Goal: Task Accomplishment & Management: Complete application form

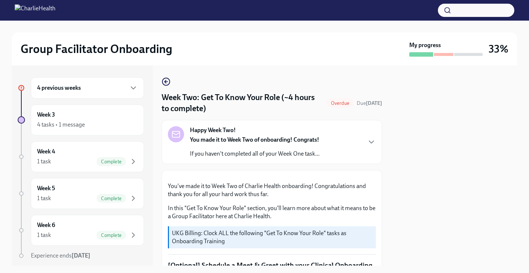
scroll to position [420, 0]
click at [132, 92] on icon "button" at bounding box center [133, 87] width 9 height 9
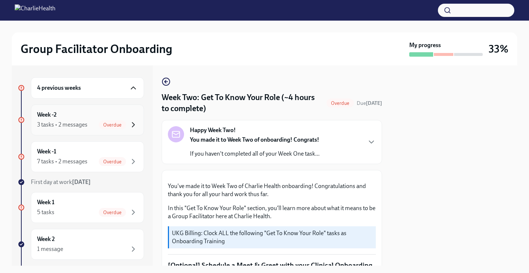
click at [131, 126] on icon "button" at bounding box center [133, 124] width 9 height 9
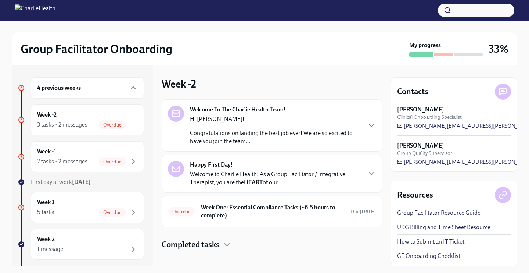
click at [243, 144] on p "Congratulations on landing the best job ever! We are so excited to have you joi…" at bounding box center [275, 137] width 171 height 16
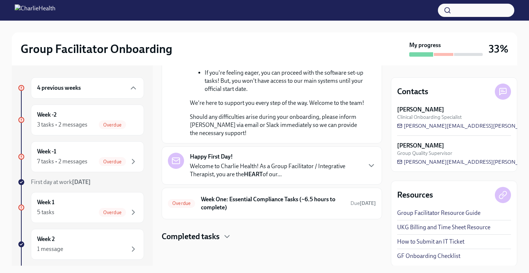
scroll to position [435, 0]
click at [247, 162] on p "Welcome to Charlie Health! As a Group Facilitator / Integrative Therapist, you …" at bounding box center [275, 170] width 171 height 16
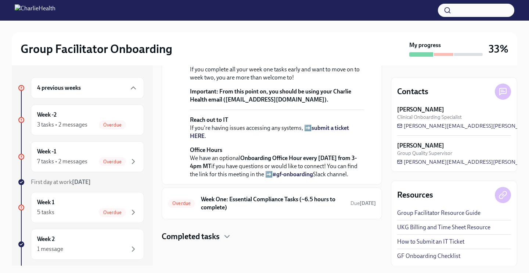
scroll to position [0, 0]
click at [249, 191] on div "Overdue Week One: Essential Compliance Tasks (~6.5 hours to complete) Due [DATE]" at bounding box center [272, 203] width 221 height 32
click at [250, 198] on h6 "Week One: Essential Compliance Tasks (~6.5 hours to complete)" at bounding box center [273, 203] width 144 height 16
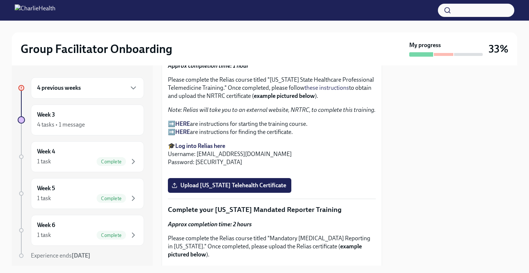
scroll to position [1117, 0]
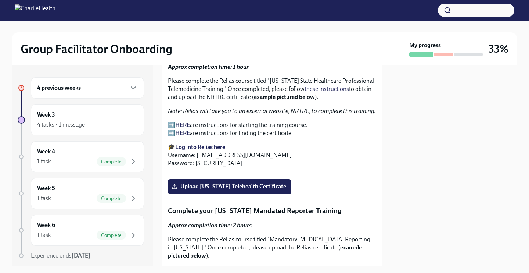
click at [190, 146] on strong "Log into Relias here" at bounding box center [200, 146] width 50 height 7
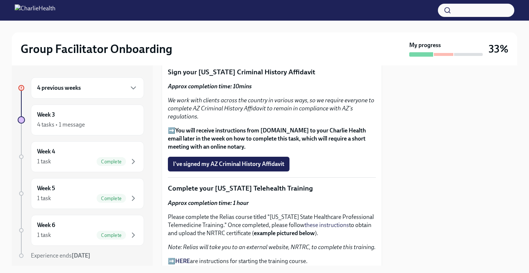
scroll to position [981, 0]
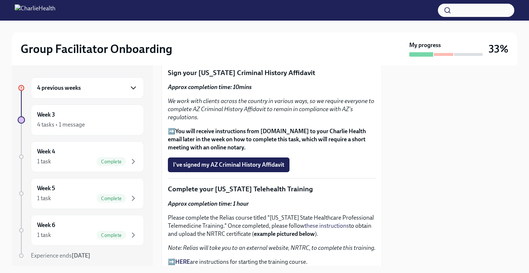
click at [130, 88] on icon "button" at bounding box center [133, 87] width 9 height 9
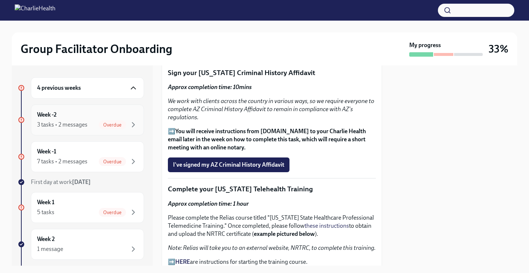
click at [128, 118] on div "Week -2 3 tasks • 2 messages Overdue" at bounding box center [87, 120] width 101 height 18
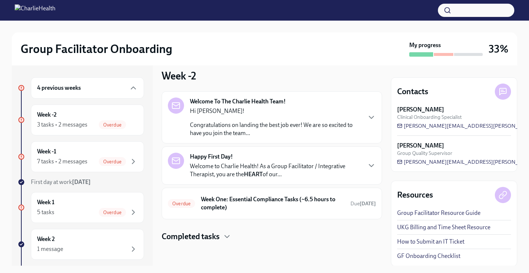
click at [210, 130] on p "Congratulations on landing the best job ever! We are so excited to have you joi…" at bounding box center [275, 129] width 171 height 16
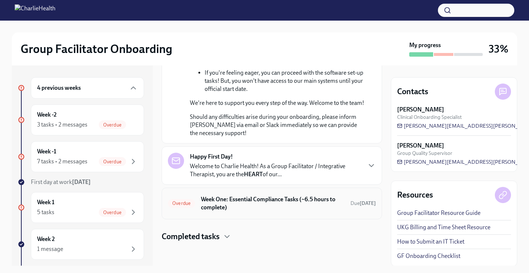
scroll to position [435, 0]
click at [223, 161] on div "Happy First Day! Welcome to Charlie Health! As a Group Facilitator / Integrativ…" at bounding box center [275, 166] width 171 height 26
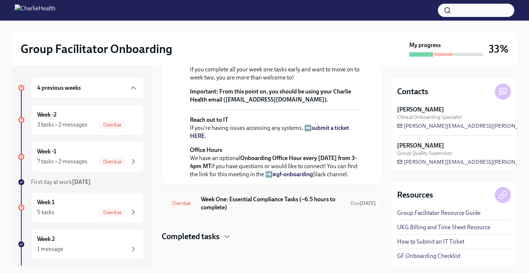
scroll to position [764, 0]
click at [231, 201] on h6 "Week One: Essential Compliance Tasks (~6.5 hours to complete)" at bounding box center [273, 203] width 144 height 16
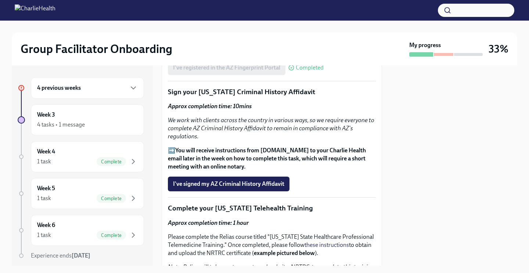
scroll to position [965, 0]
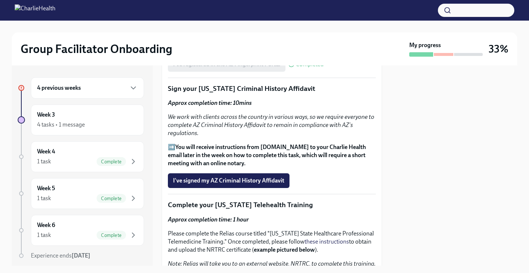
click at [244, 86] on p "Sign your [US_STATE] Criminal History Affidavit" at bounding box center [272, 89] width 208 height 10
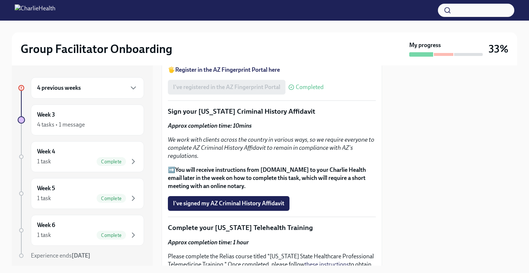
scroll to position [941, 0]
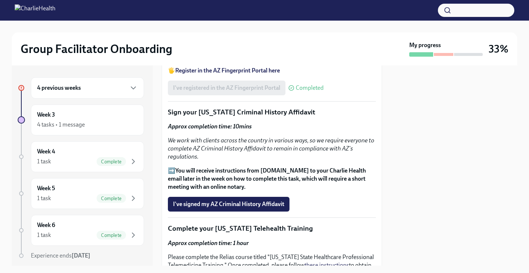
click at [229, 111] on p "Sign your [US_STATE] Criminal History Affidavit" at bounding box center [272, 112] width 208 height 10
click at [221, 130] on p "Approx completion time: 10mins" at bounding box center [272, 126] width 208 height 8
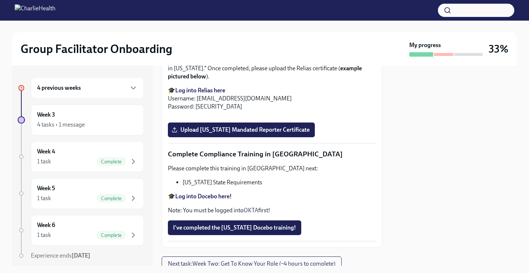
scroll to position [1319, 0]
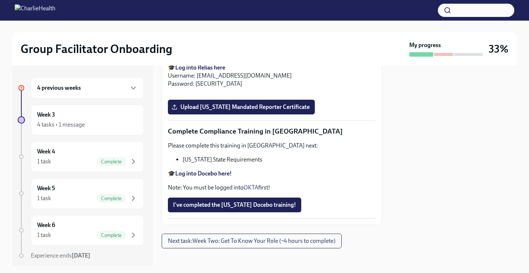
click at [0, 0] on input "Upload [US_STATE] Telehealth Certificate" at bounding box center [0, 0] width 0 height 0
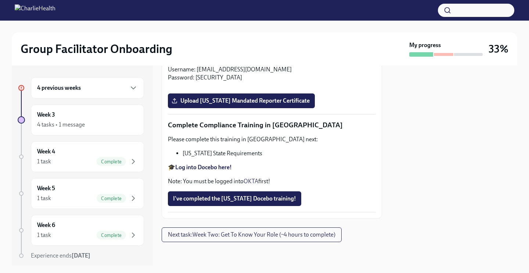
scroll to position [1636, 0]
click at [212, 168] on strong "Log into Docebo here!" at bounding box center [203, 167] width 57 height 7
click at [125, 94] on div "4 previous weeks" at bounding box center [87, 87] width 113 height 21
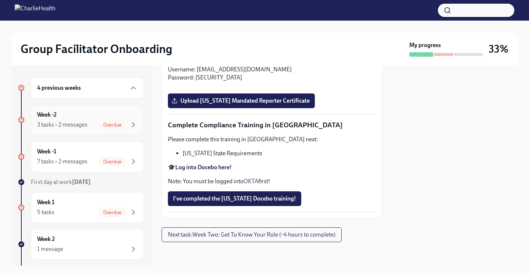
click at [121, 122] on span "Overdue" at bounding box center [112, 125] width 27 height 6
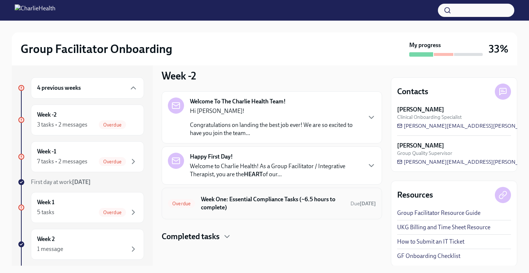
scroll to position [8, 0]
click at [244, 202] on h6 "Week One: Essential Compliance Tasks (~6.5 hours to complete)" at bounding box center [273, 203] width 144 height 16
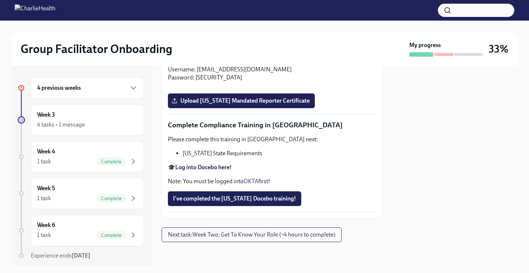
scroll to position [1515, 0]
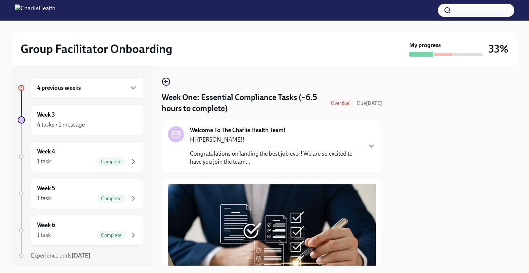
click at [210, 144] on p "Hi Tiara!" at bounding box center [275, 140] width 171 height 8
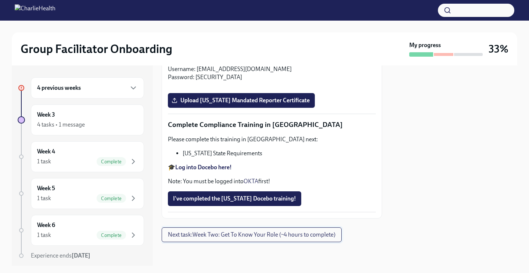
click at [219, 235] on span "Next task : Week Two: Get To Know Your Role (~4 hours to complete)" at bounding box center [252, 234] width 168 height 7
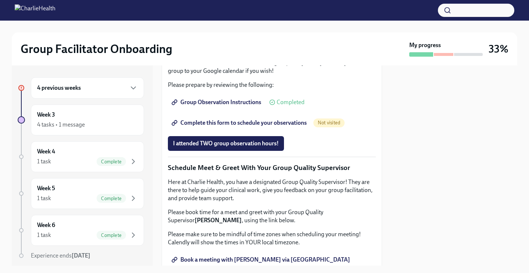
scroll to position [676, 0]
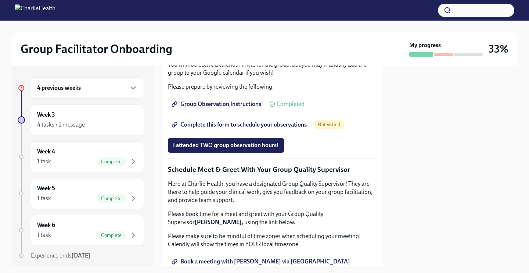
click at [115, 93] on div "4 previous weeks" at bounding box center [87, 87] width 113 height 21
